Goal: Task Accomplishment & Management: Complete application form

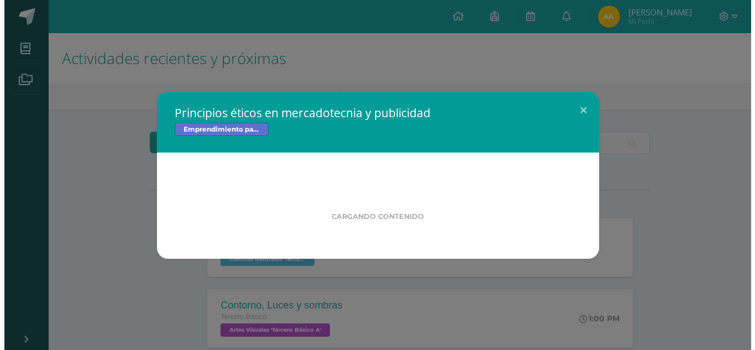
scroll to position [283, 0]
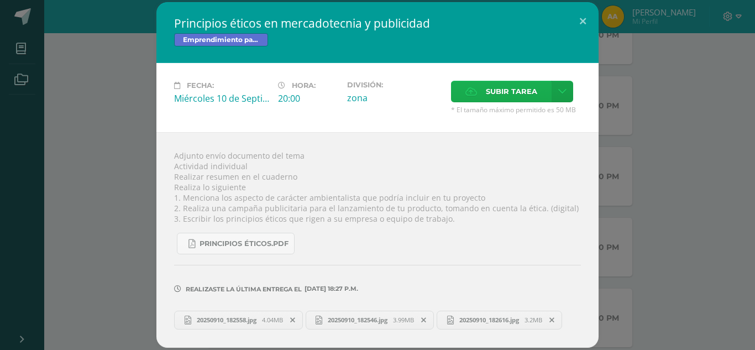
click at [513, 90] on span "Subir tarea" at bounding box center [511, 91] width 51 height 20
click at [0, 0] on input "Subir tarea" at bounding box center [0, 0] width 0 height 0
click at [562, 86] on link at bounding box center [562, 92] width 22 height 22
click at [499, 116] on span "Subir enlace" at bounding box center [515, 115] width 46 height 10
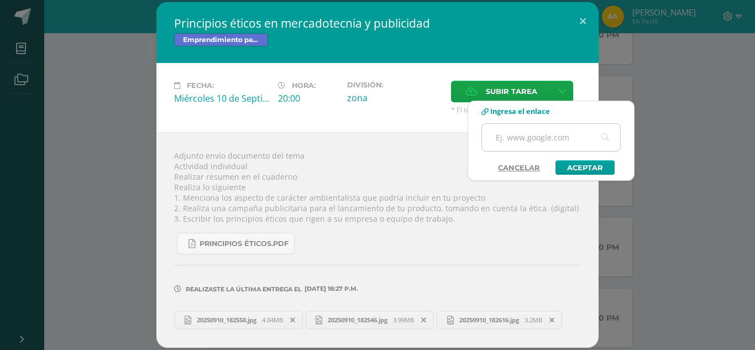
click at [509, 136] on input "text" at bounding box center [551, 137] width 138 height 27
paste input "[URL][DOMAIN_NAME]"
type input "[URL][DOMAIN_NAME]"
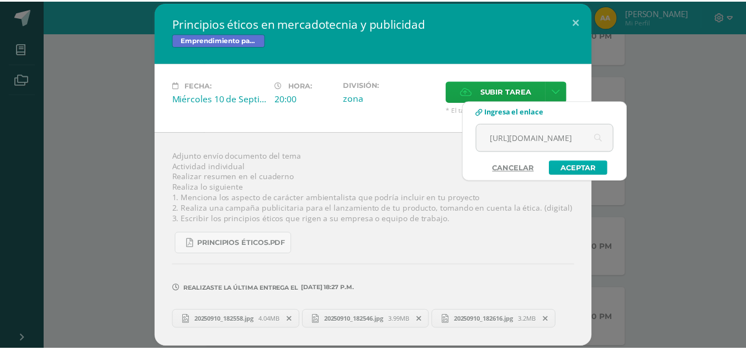
scroll to position [0, 0]
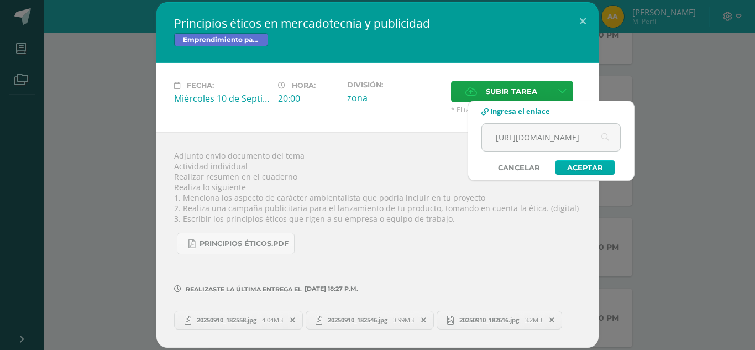
click at [576, 174] on link "Aceptar" at bounding box center [584, 167] width 59 height 14
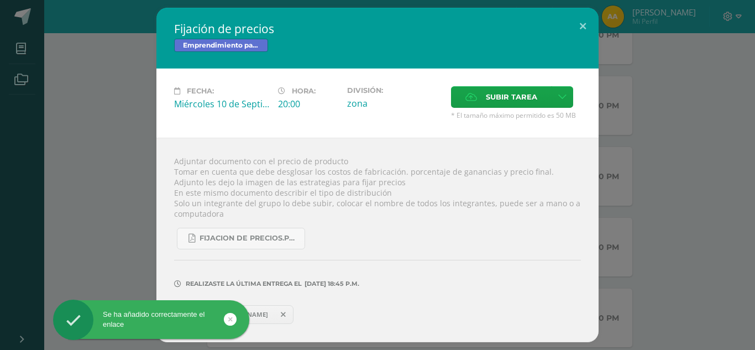
click at [107, 212] on div "Fijación de precios Emprendimiento para la Productividad Fecha: [DATE] Hora: 20…" at bounding box center [377, 175] width 746 height 334
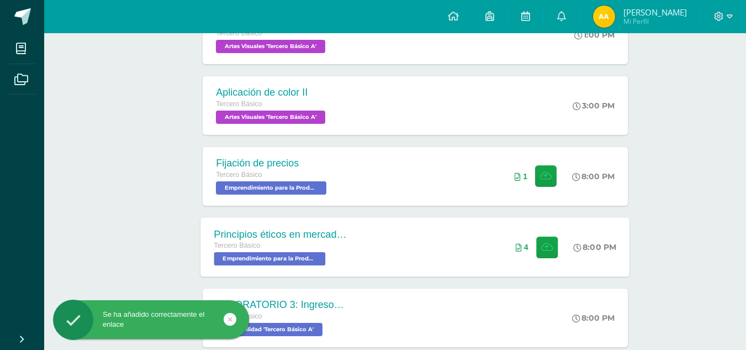
click at [369, 247] on div "Principios éticos en mercadotecnia y publicidad Tercero Básico Emprendimiento p…" at bounding box center [415, 246] width 429 height 59
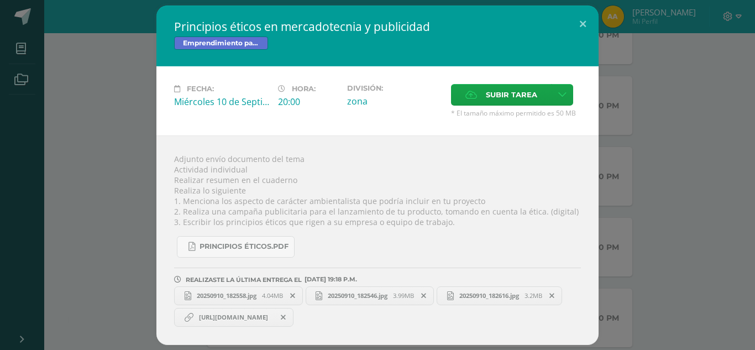
click at [274, 322] on link "[URL][DOMAIN_NAME]" at bounding box center [233, 317] width 119 height 19
click at [262, 317] on span "[URL][DOMAIN_NAME]" at bounding box center [233, 317] width 80 height 9
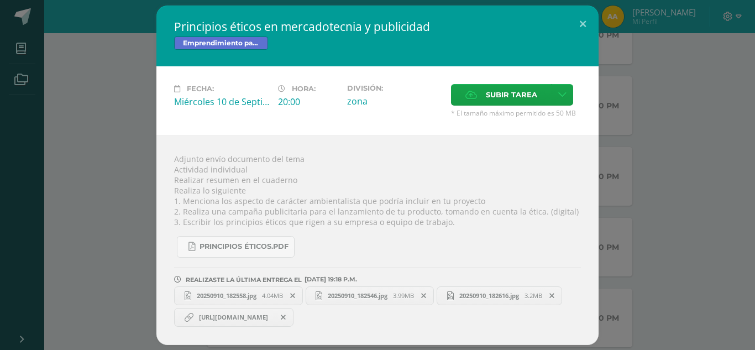
copy link "[URL][DOMAIN_NAME]"
click at [638, 83] on div "Principios éticos en mercadotecnia y publicidad Emprendimiento para la Producti…" at bounding box center [377, 175] width 746 height 339
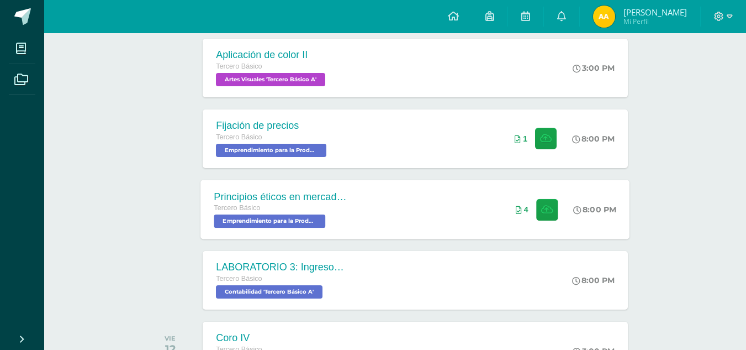
scroll to position [322, 0]
